Goal: Information Seeking & Learning: Learn about a topic

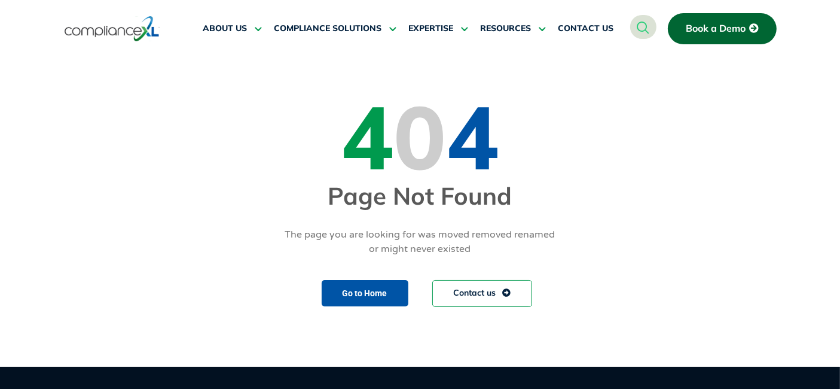
click at [122, 26] on img at bounding box center [112, 28] width 95 height 27
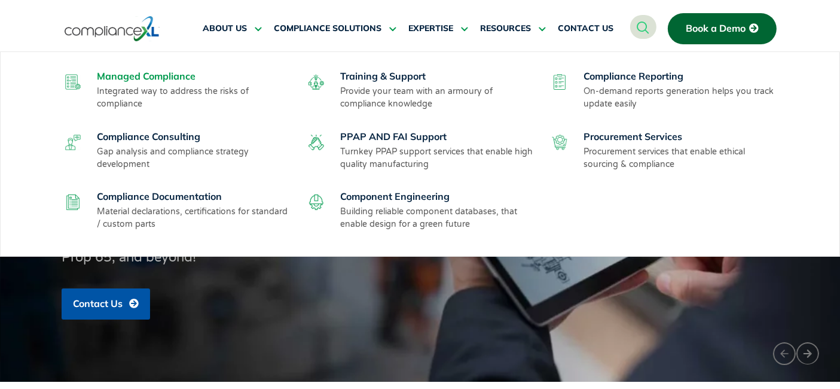
click at [146, 74] on link "Managed Compliance" at bounding box center [146, 76] width 99 height 12
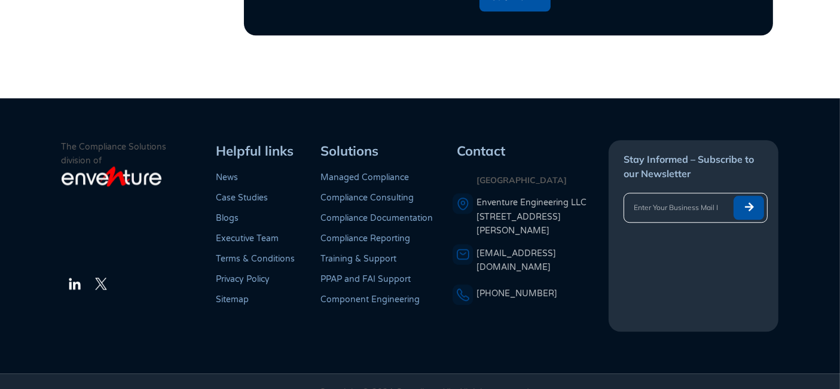
click at [360, 213] on link "Compliance Documentation" at bounding box center [376, 218] width 112 height 10
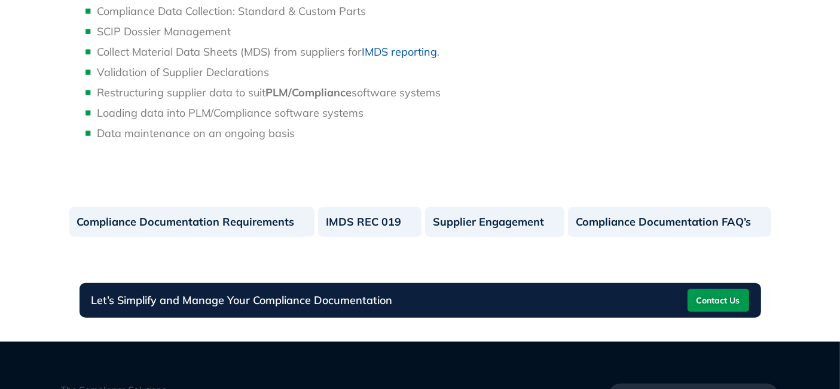
scroll to position [1459, 0]
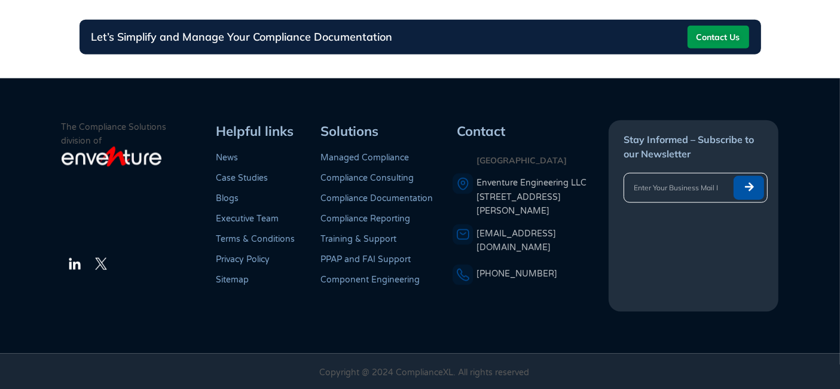
drag, startPoint x: 218, startPoint y: 131, endPoint x: 567, endPoint y: 298, distance: 386.9
click at [567, 298] on div "The Compliance Solutions division of LinkedIn Twitter Helpful links News Case S…" at bounding box center [420, 215] width 717 height 191
click at [567, 298] on div "Contact USA Enventure Engineering LLC 77 West Wacker Drive, #4500, Chicago, IL …" at bounding box center [531, 215] width 157 height 191
drag, startPoint x: 571, startPoint y: 292, endPoint x: 195, endPoint y: 127, distance: 411.1
click at [195, 127] on div "The Compliance Solutions division of LinkedIn Twitter Helpful links News Case S…" at bounding box center [420, 215] width 717 height 191
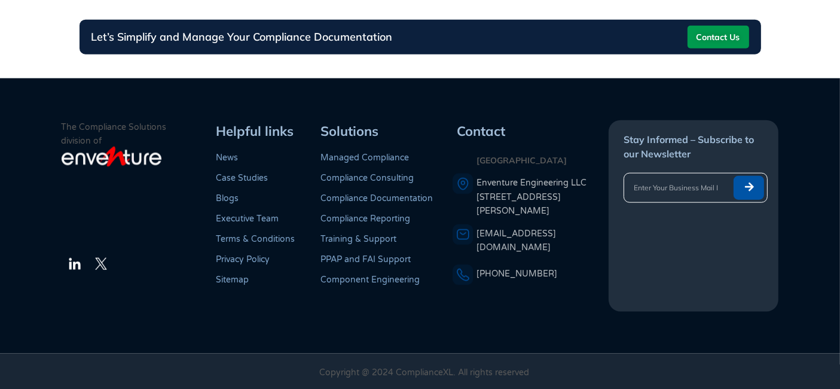
click at [212, 120] on div "Helpful links" at bounding box center [264, 131] width 104 height 22
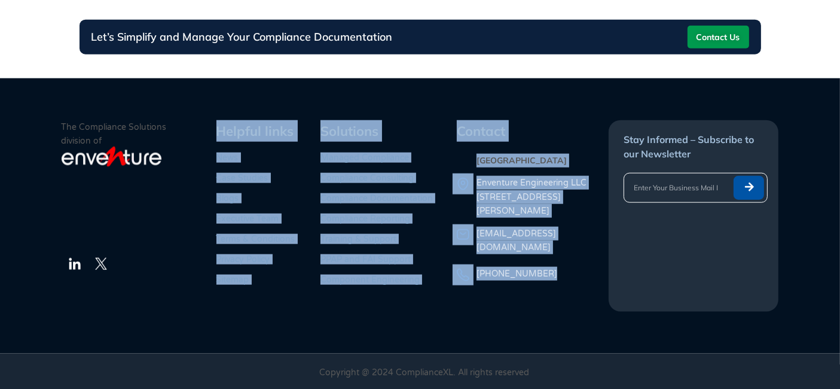
drag, startPoint x: 212, startPoint y: 120, endPoint x: 563, endPoint y: 305, distance: 396.8
click at [563, 305] on div "The Compliance Solutions division of LinkedIn Twitter Helpful links News Case S…" at bounding box center [420, 215] width 717 height 191
click at [563, 305] on div "Contact USA Enventure Engineering LLC 77 West Wacker Drive, #4500, Chicago, IL …" at bounding box center [531, 215] width 157 height 191
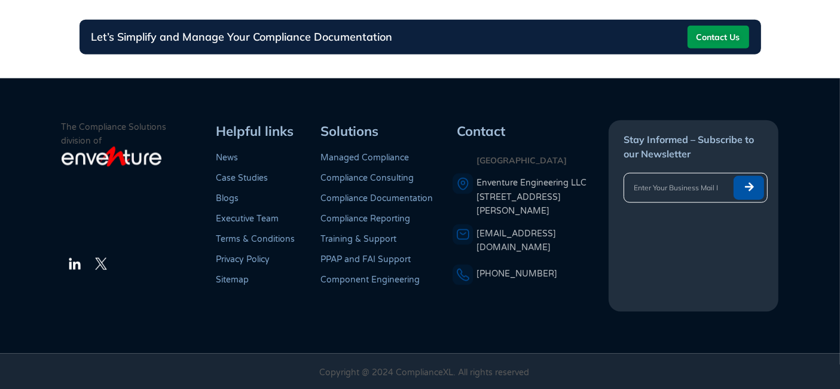
drag, startPoint x: 563, startPoint y: 288, endPoint x: 201, endPoint y: 122, distance: 397.8
click at [201, 122] on div "The Compliance Solutions division of LinkedIn Twitter Helpful links News Case S…" at bounding box center [420, 215] width 717 height 191
click at [201, 122] on p "The Compliance Solutions division of" at bounding box center [137, 133] width 151 height 27
drag, startPoint x: 207, startPoint y: 123, endPoint x: 556, endPoint y: 283, distance: 383.8
click at [556, 283] on div "The Compliance Solutions division of LinkedIn Twitter Helpful links News Case S…" at bounding box center [420, 215] width 717 height 191
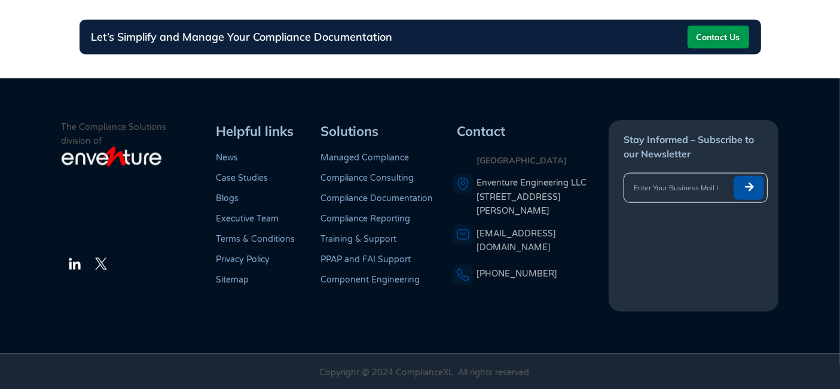
click at [557, 294] on div "Contact USA Enventure Engineering LLC 77 West Wacker Drive, #4500, Chicago, IL …" at bounding box center [531, 215] width 157 height 191
click at [118, 100] on footer "The Compliance Solutions division of LinkedIn Twitter Helpful links News Case S…" at bounding box center [420, 215] width 840 height 275
click at [164, 240] on div at bounding box center [137, 211] width 151 height 63
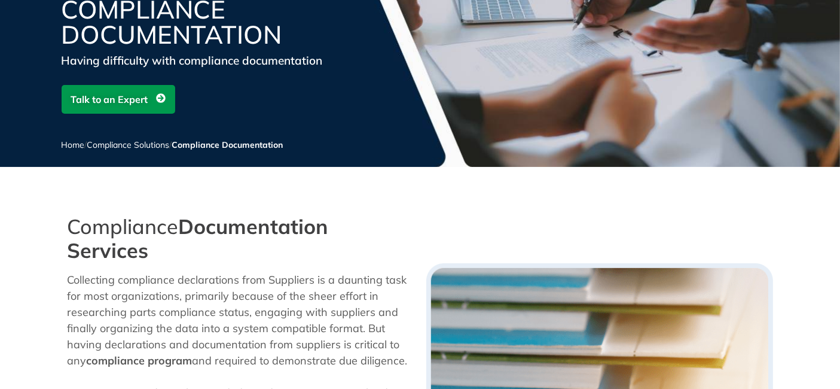
scroll to position [0, 0]
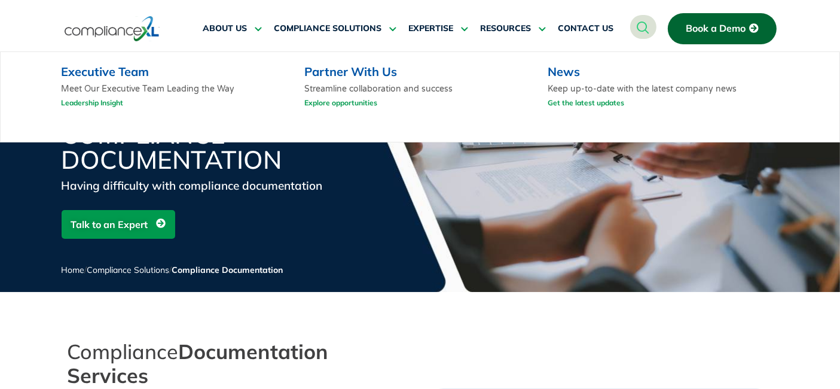
click at [109, 71] on link "Executive Team" at bounding box center [105, 71] width 88 height 15
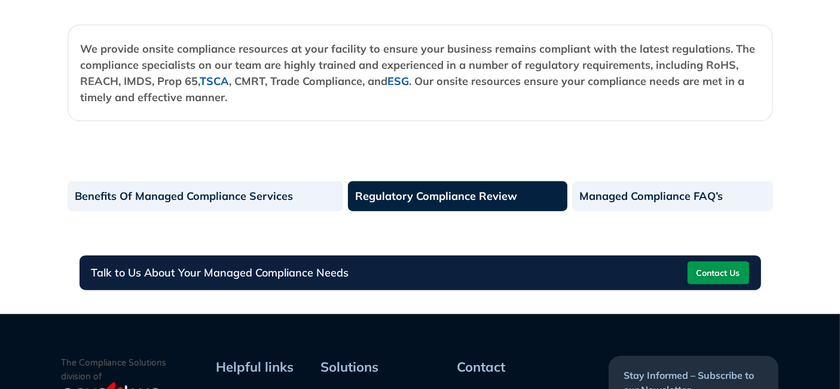
scroll to position [1395, 0]
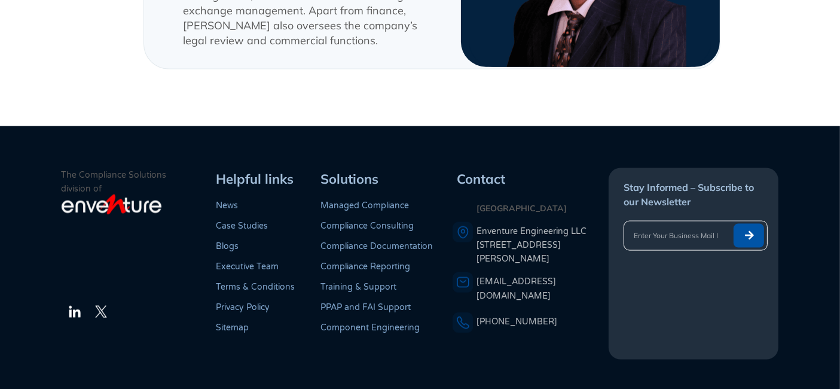
scroll to position [1665, 0]
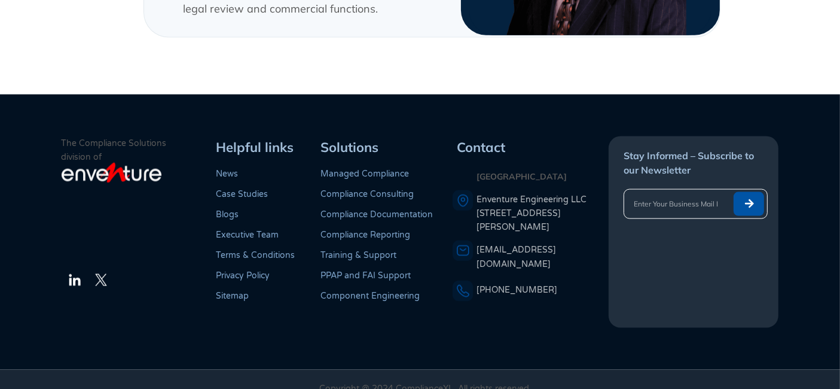
click at [232, 189] on link "Case Studies" at bounding box center [242, 194] width 52 height 10
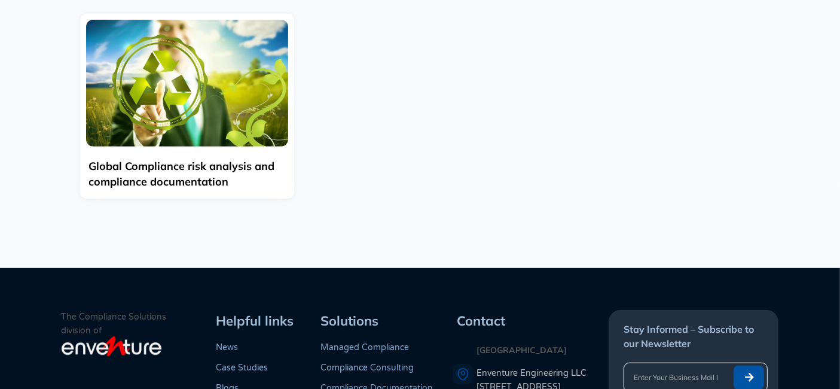
scroll to position [915, 0]
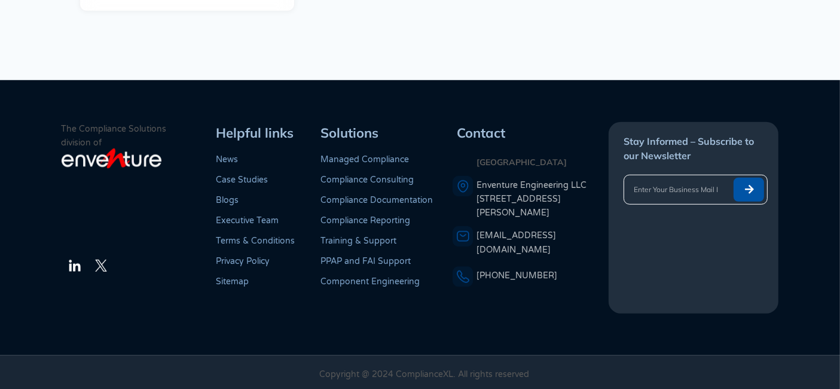
drag, startPoint x: 476, startPoint y: 168, endPoint x: 589, endPoint y: 282, distance: 160.2
click at [589, 282] on div "Contact USA Enventure Engineering LLC 77 West Wacker Drive, #4500, Chicago, IL …" at bounding box center [531, 217] width 157 height 191
click at [536, 322] on footer "The Compliance Solutions division of LinkedIn Twitter Helpful links News Case S…" at bounding box center [420, 217] width 840 height 275
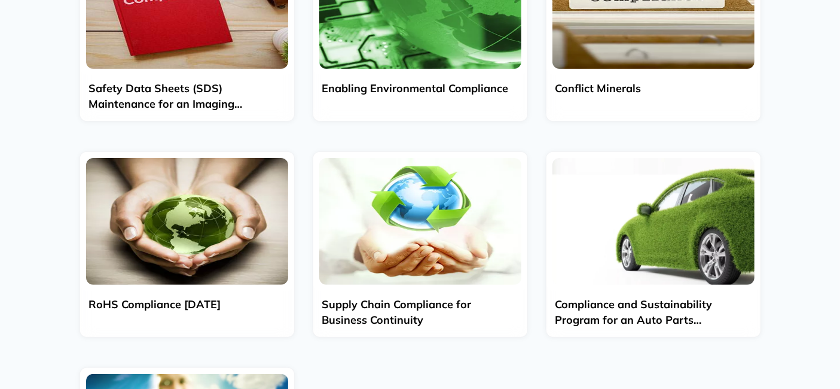
scroll to position [0, 0]
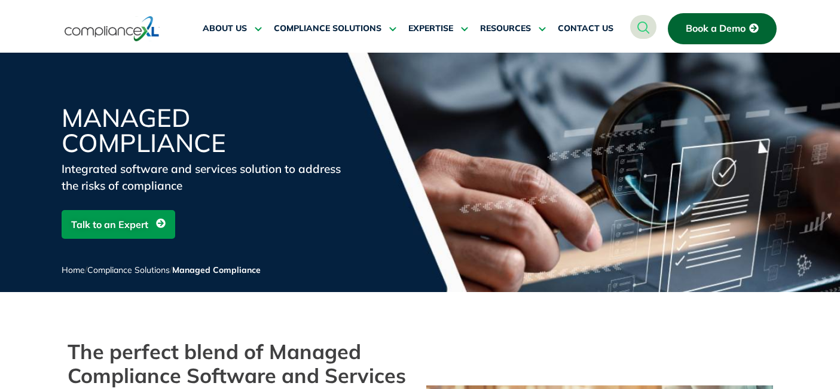
scroll to position [1395, 0]
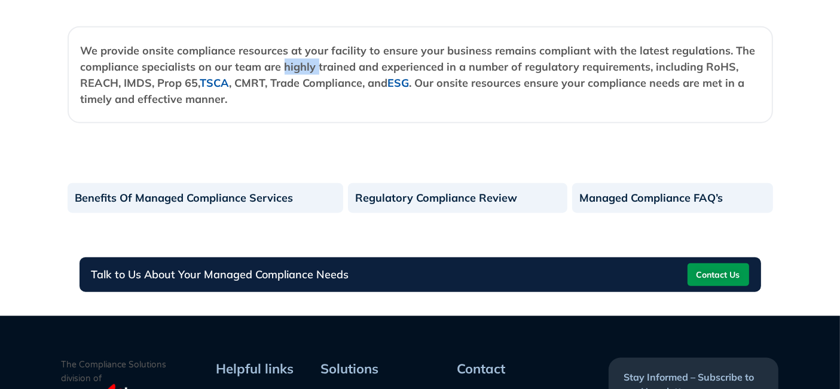
click at [300, 62] on strong "We provide onsite compliance resources at your facility to ensure your business…" at bounding box center [418, 75] width 675 height 62
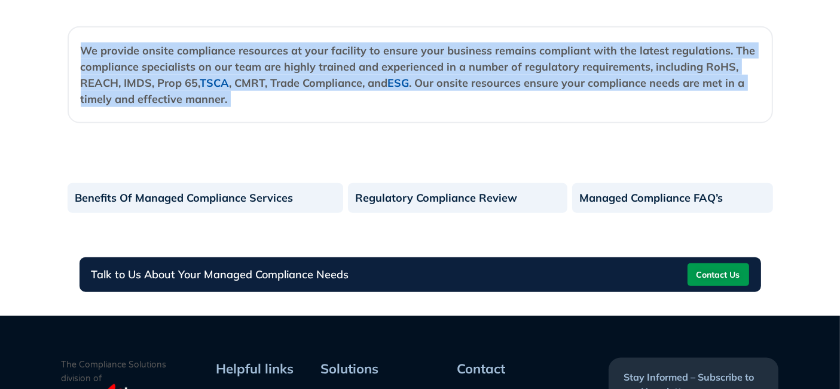
click at [300, 62] on strong "We provide onsite compliance resources at your facility to ensure your business…" at bounding box center [418, 75] width 675 height 62
click at [614, 110] on div "We provide onsite compliance resources at your facility to ensure your business…" at bounding box center [420, 74] width 705 height 96
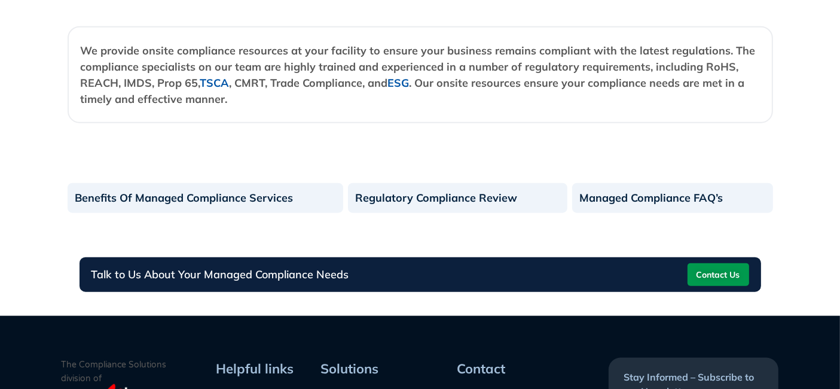
click at [614, 110] on div "We provide onsite compliance resources at your facility to ensure your business…" at bounding box center [420, 74] width 705 height 96
